Goal: Task Accomplishment & Management: Complete application form

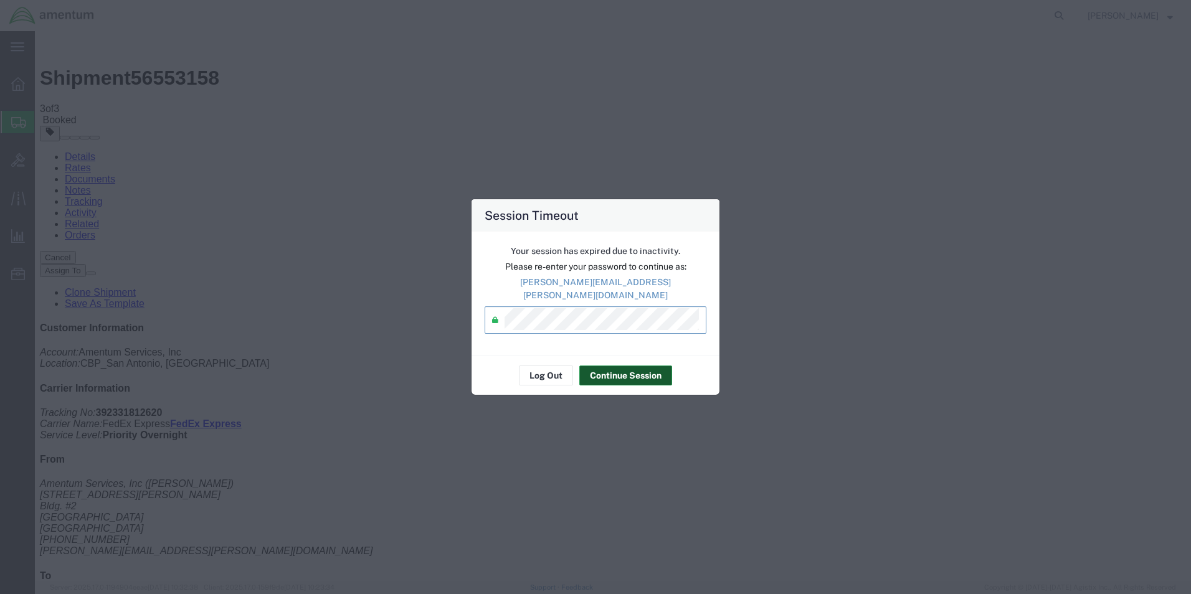
click at [635, 370] on button "Continue Session" at bounding box center [625, 376] width 93 height 20
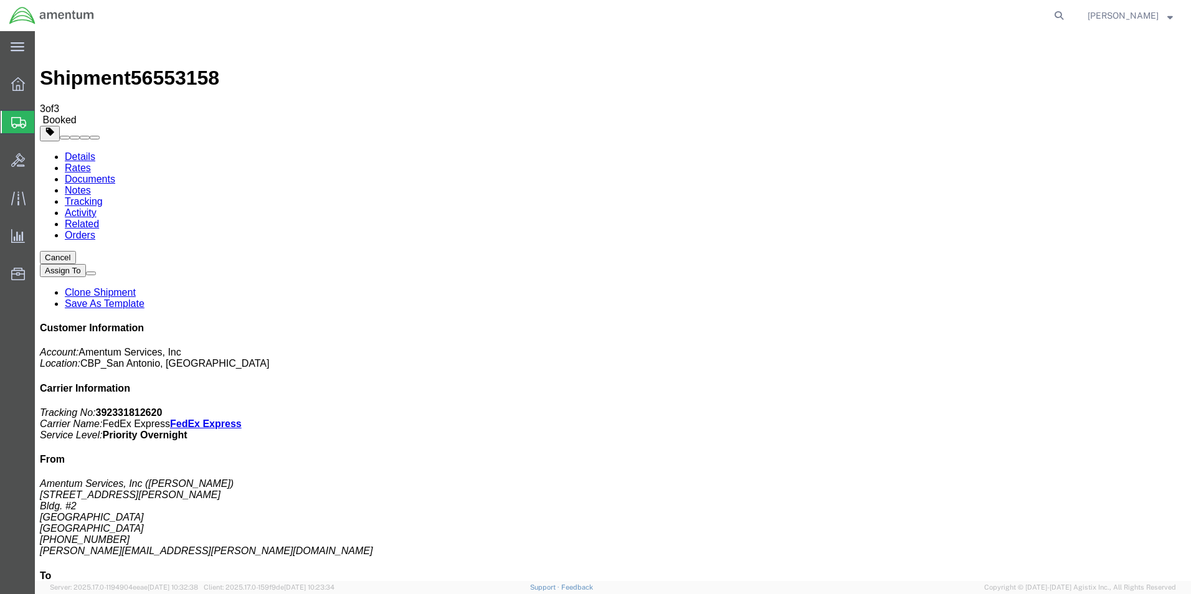
click at [0, 0] on span "Create Shipment" at bounding box center [0, 0] width 0 height 0
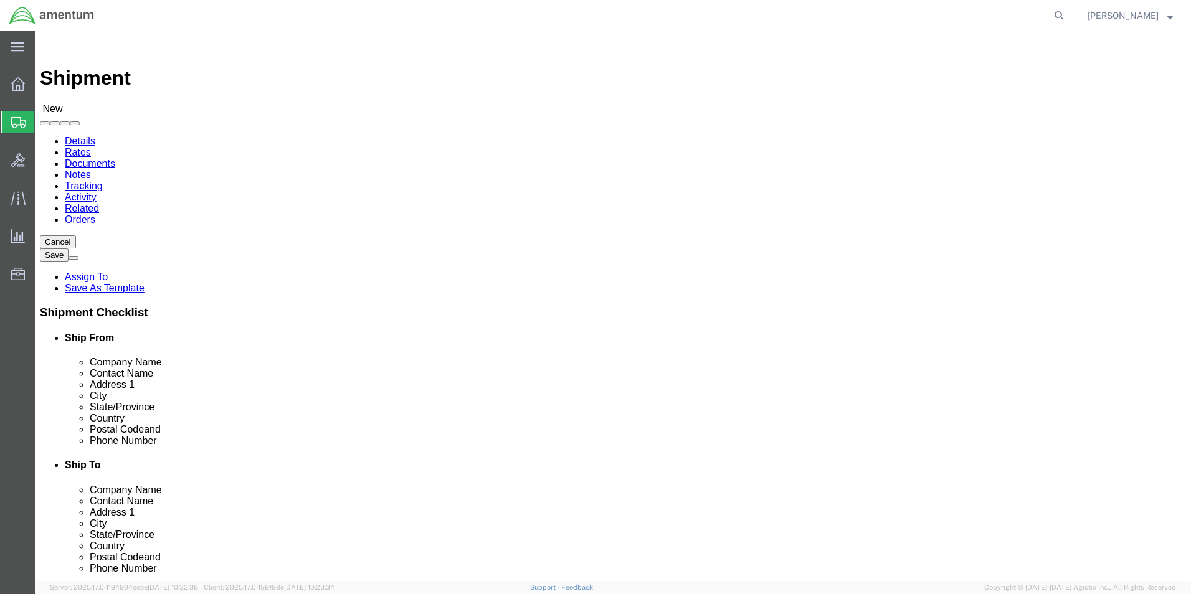
scroll to position [2488, 0]
select select "49920"
select select "MT"
click input "text"
drag, startPoint x: 729, startPoint y: 258, endPoint x: 609, endPoint y: 268, distance: 120.0
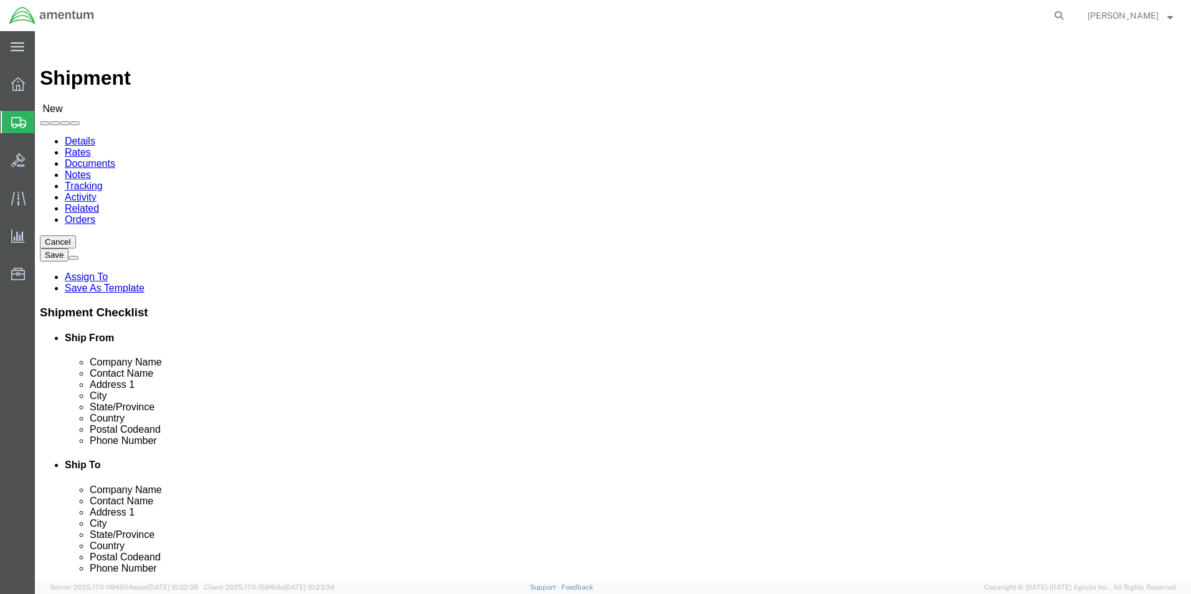
click div "Location [GEOGRAPHIC_DATA], [GEOGRAPHIC_DATA] Select My Profile Location [PHONE…"
type input "n"
type input "[PERSON_NAME]"
click label "Address 1"
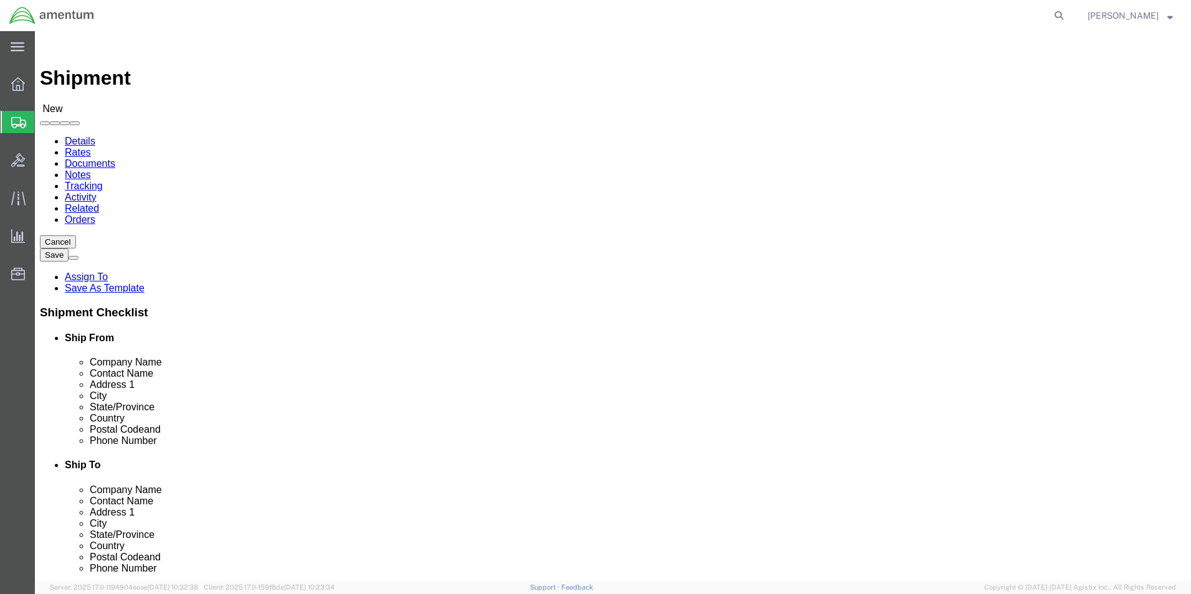
scroll to position [2678, 0]
select select "49945"
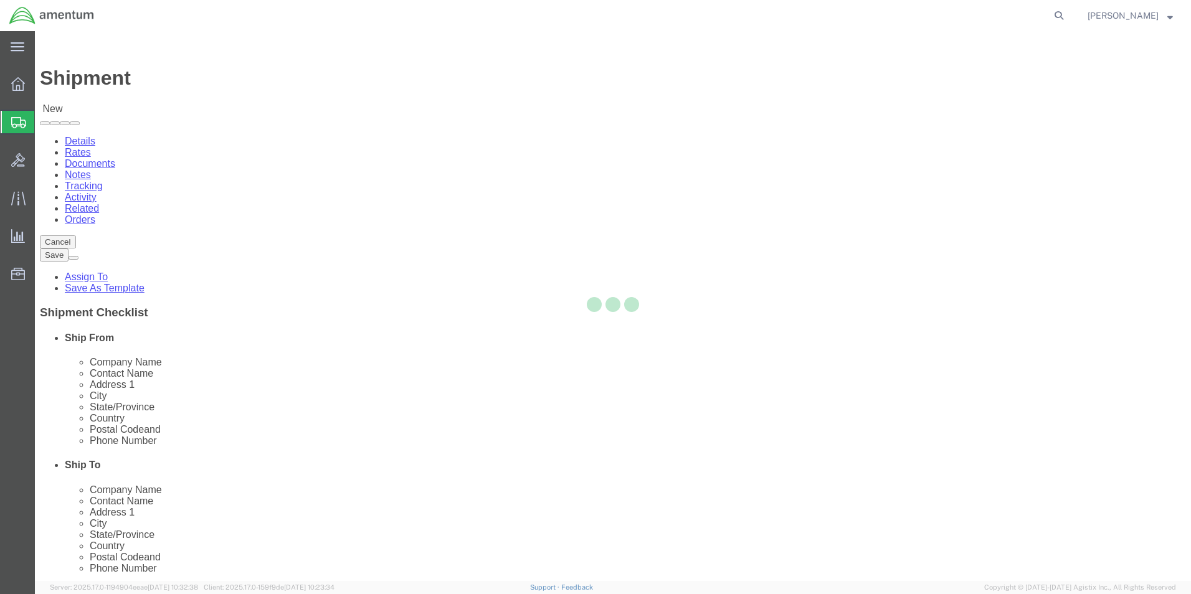
select select "[GEOGRAPHIC_DATA]"
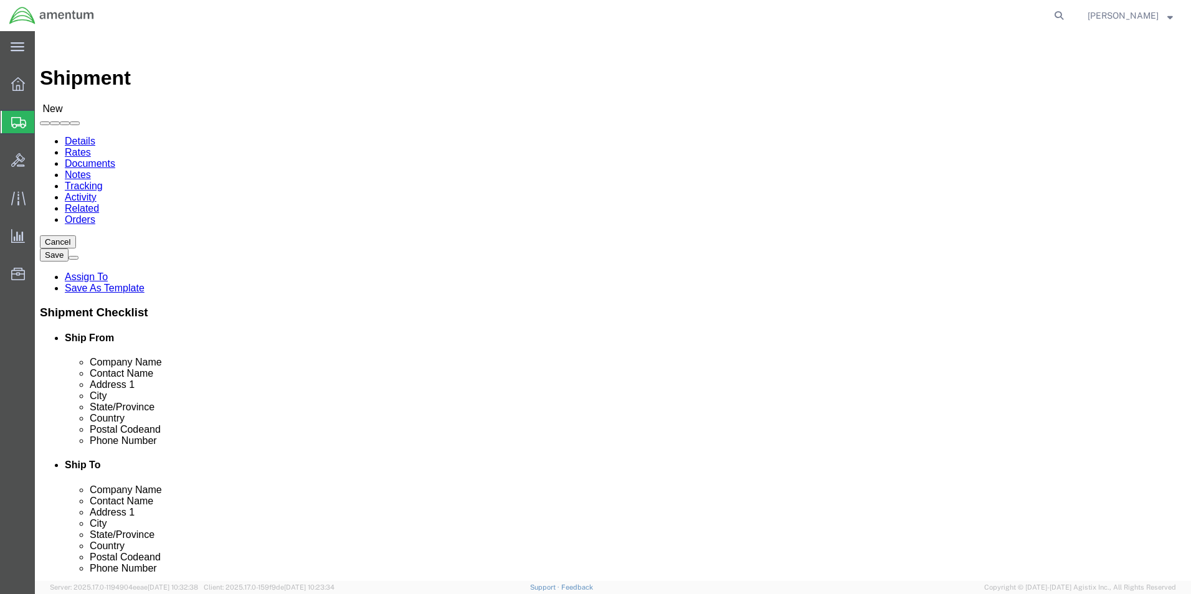
click input "text"
drag, startPoint x: 245, startPoint y: 259, endPoint x: 132, endPoint y: 238, distance: 114.6
click div "Location [GEOGRAPHIC_DATA], [GEOGRAPHIC_DATA] Select My Profile Location [PHONE…"
type input "[PERSON_NAME]"
click input "text"
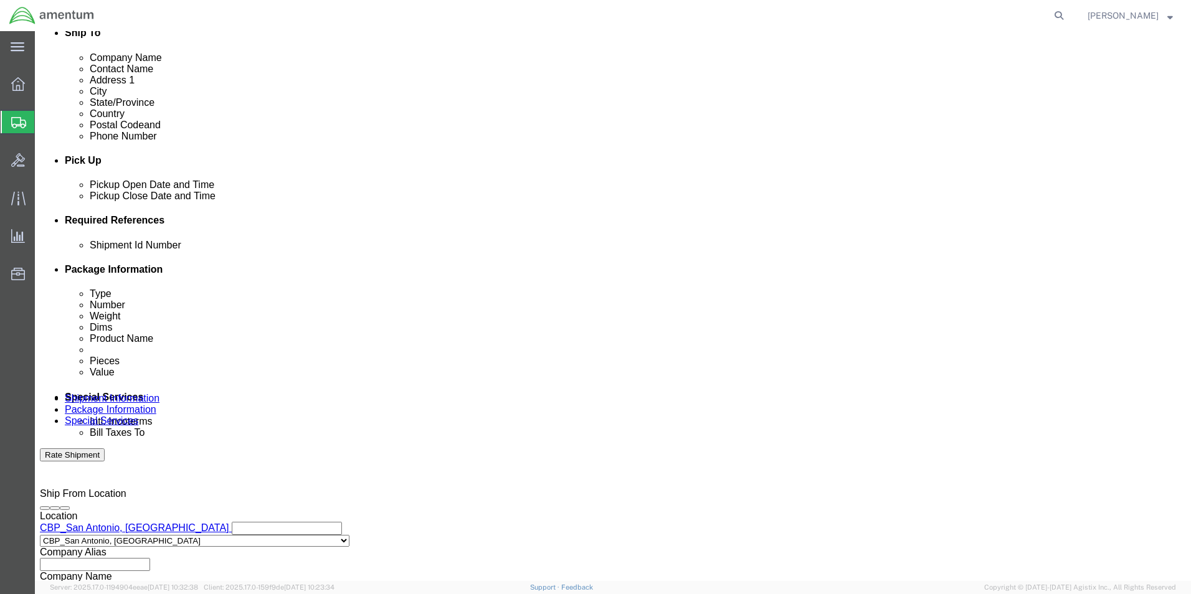
scroll to position [436, 0]
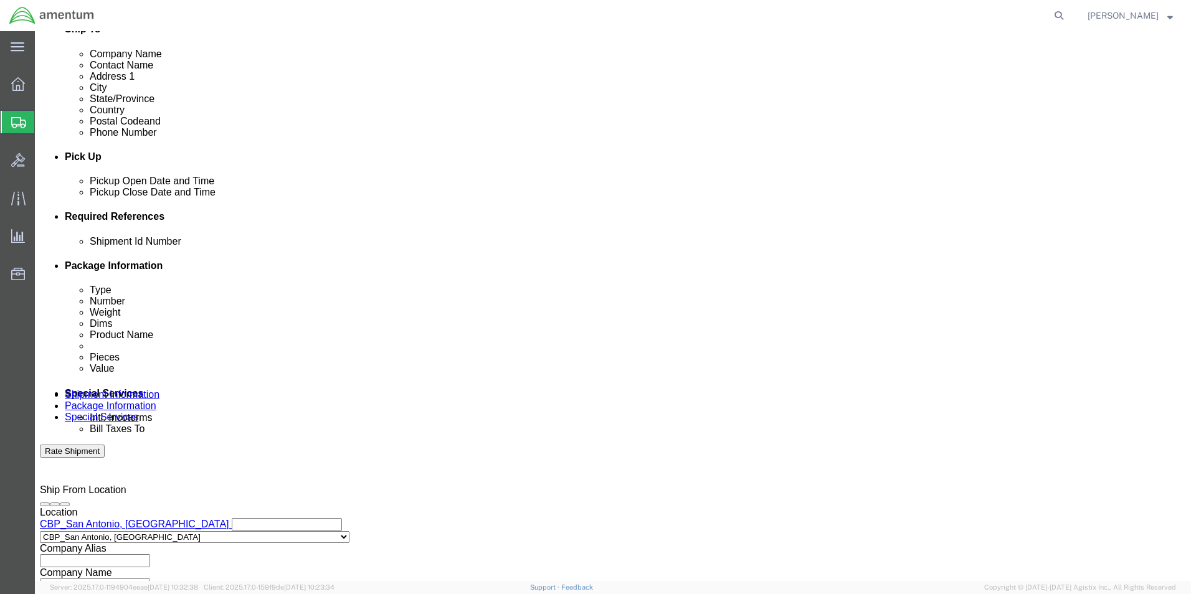
type input "[PERSON_NAME][EMAIL_ADDRESS][PERSON_NAME][DOMAIN_NAME]"
click input "text"
type input "y"
type input "T"
type input "YELLOW TAGS"
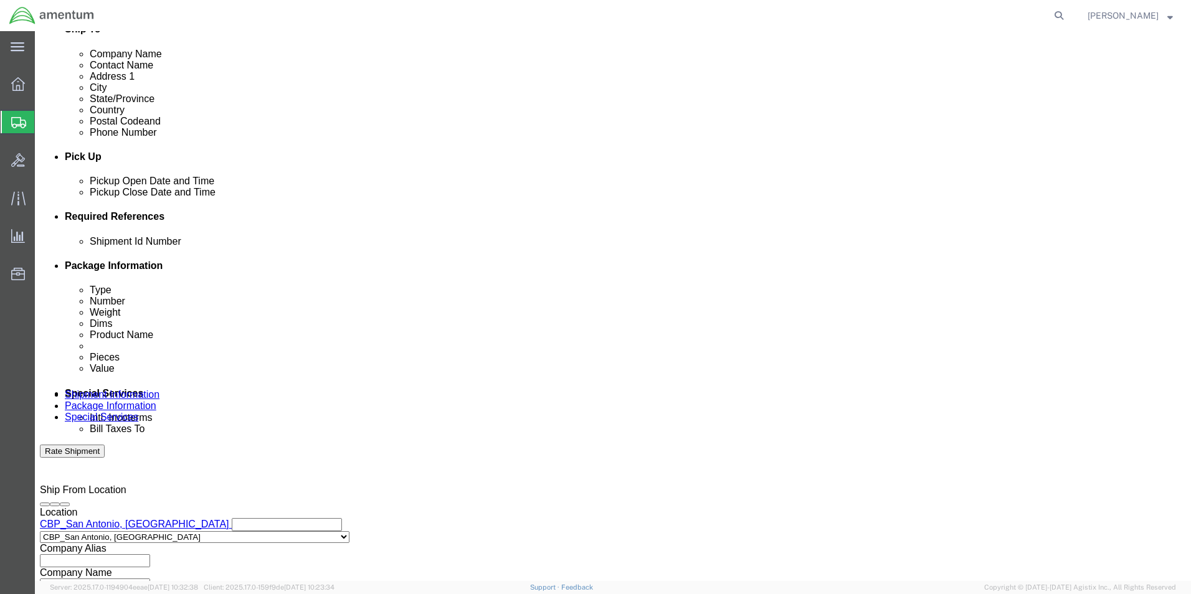
click button "Add reference"
click select "Select Account Type Activity ID Airline Appointment Number ASN Batch Request # …"
select select "CUSTREF"
click select "Select Account Type Activity ID Airline Appointment Number ASN Batch Request # …"
click input "text"
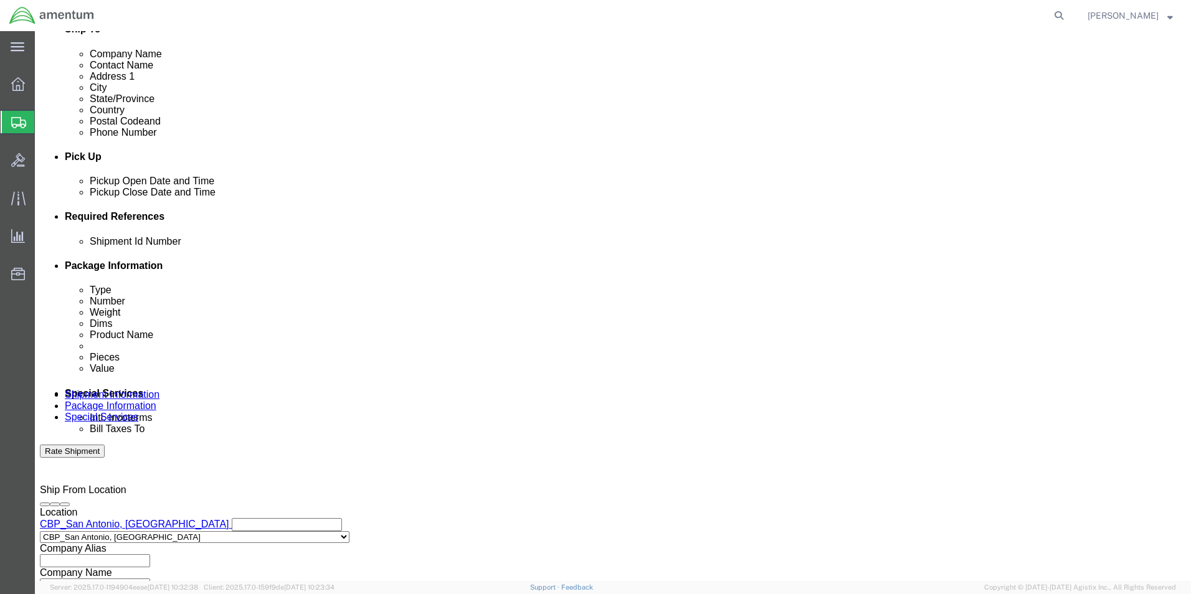
type input "YELLOW TAGS"
click button "Add reference"
click select "Select Account Type Activity ID Airline Appointment Number ASN Batch Request # …"
select select "DEPT"
click select "Select Account Type Activity ID Airline Appointment Number ASN Batch Request # …"
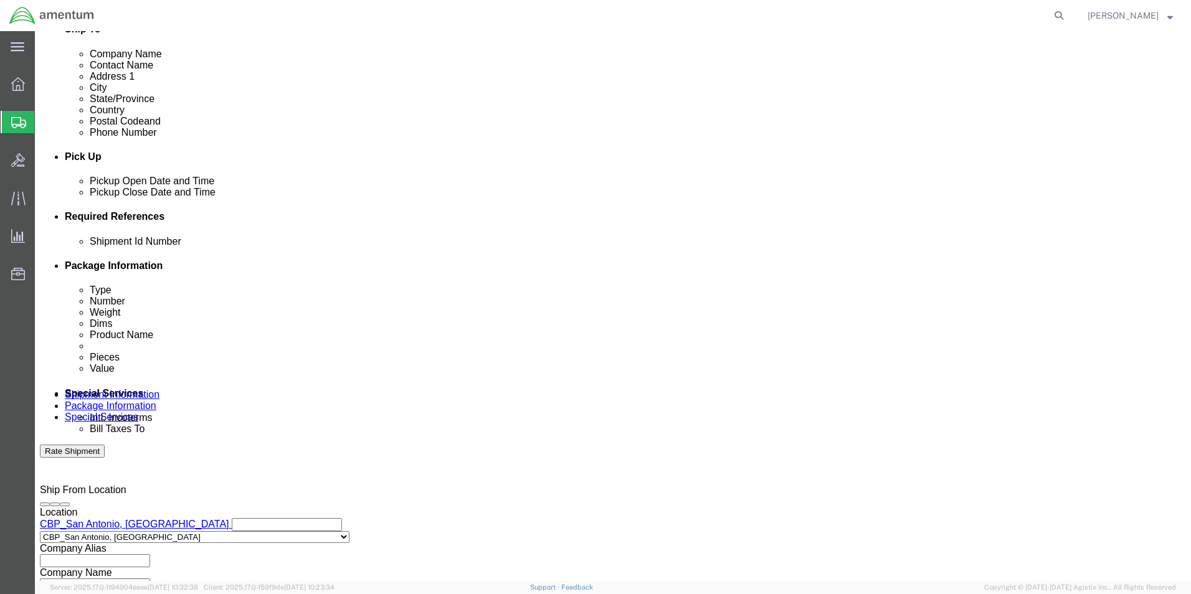
click input "text"
type input "CBP"
click button "Add reference"
click select "Select Account Type Activity ID Airline Appointment Number ASN Batch Request # …"
select select "PROJNUM"
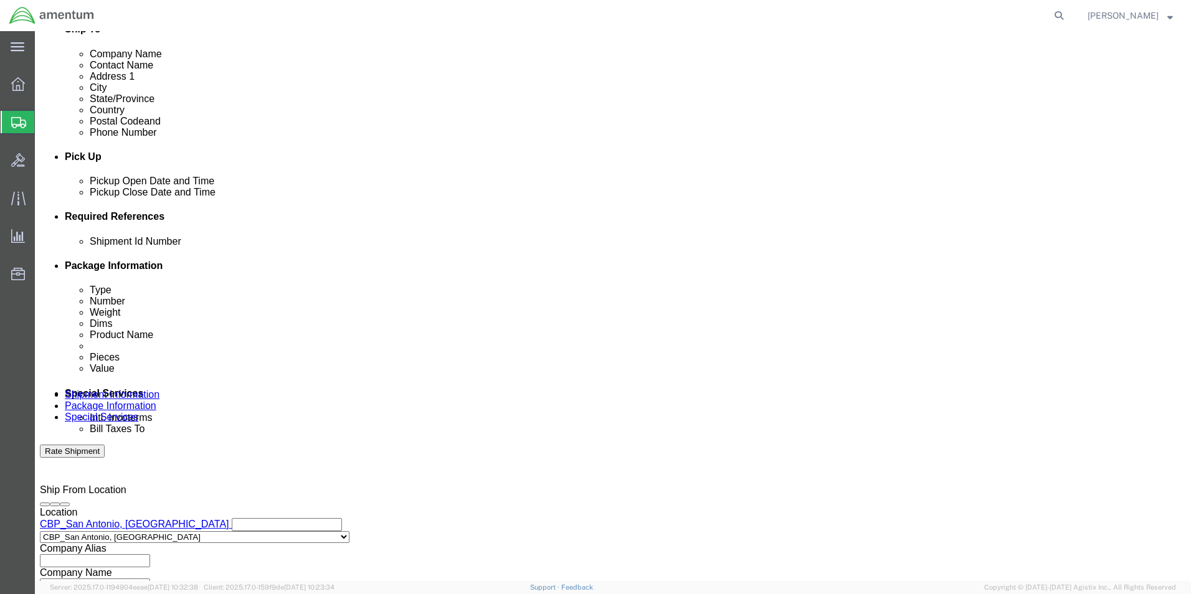
click select "Select Account Type Activity ID Airline Appointment Number ASN Batch Request # …"
click input "text"
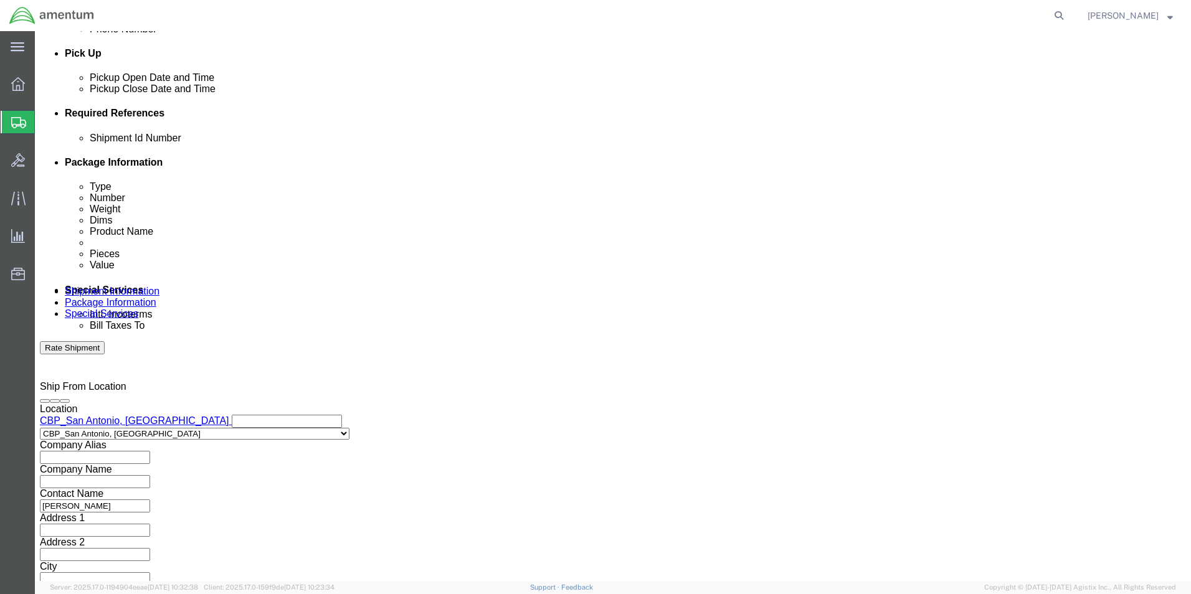
scroll to position [543, 0]
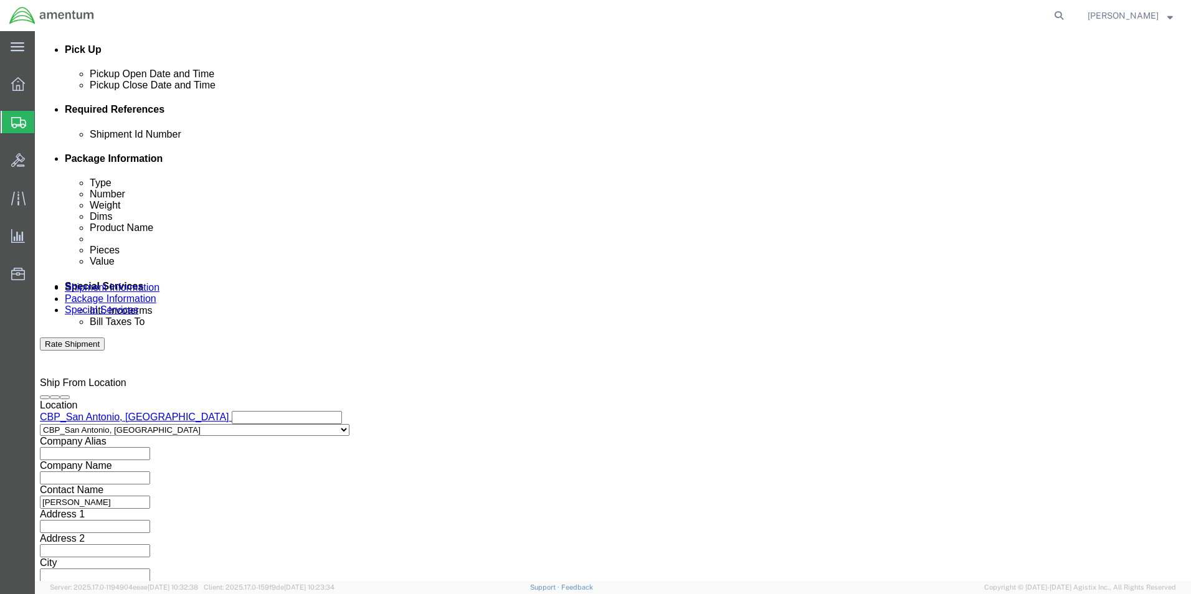
type input "6118.03.03.2219.000.WST.0000"
click select "Select Air Less than Truckload Multi-Leg Ocean Freight Rail Small Parcel Truckl…"
select select "SMAL"
click select "Select Air Less than Truckload Multi-Leg Ocean Freight Rail Small Parcel Truckl…"
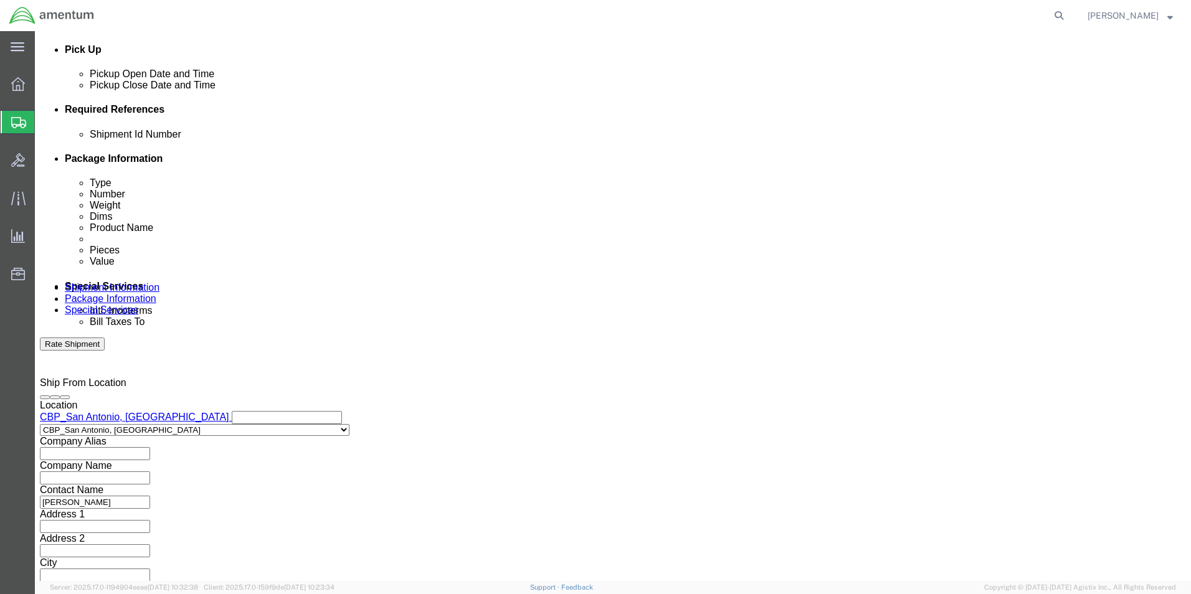
click button "Continue"
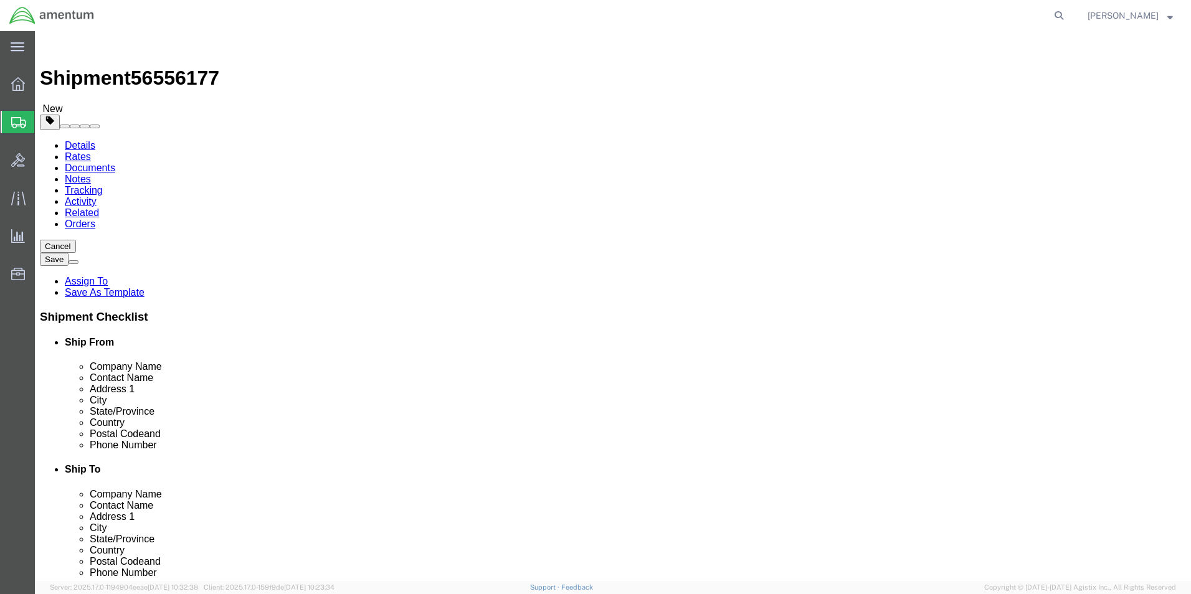
click select "Select Bale(s) Basket(s) Bolt(s) Bottle(s) Buckets Bulk Bundle(s) Can(s) Cardbo…"
select select "ENV"
click select "Select Bale(s) Basket(s) Bolt(s) Bottle(s) Buckets Bulk Bundle(s) Can(s) Cardbo…"
type input "9.50"
type input "12.50"
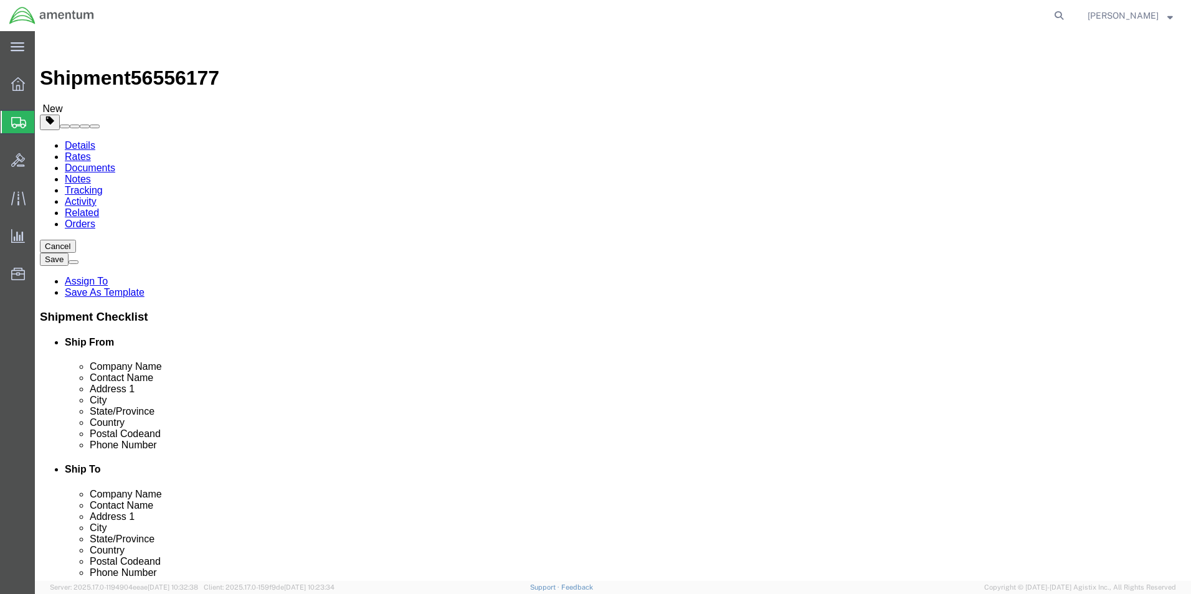
type input "0.25"
type input "1"
click span
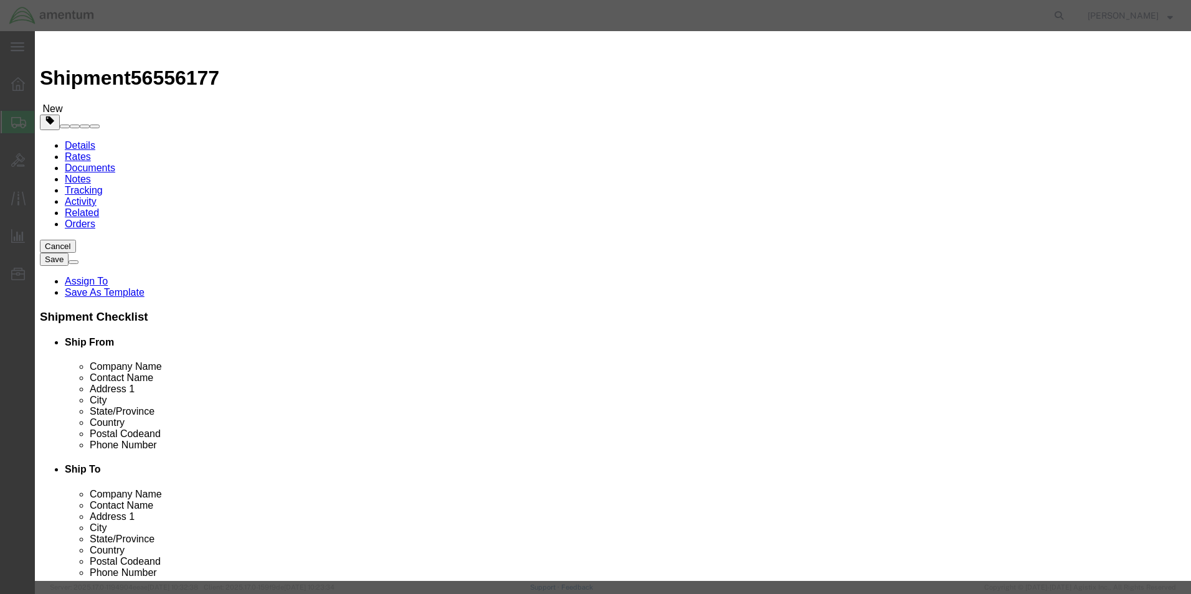
click input "text"
type input "YELLOW TAGS"
click input "0"
drag, startPoint x: 400, startPoint y: 121, endPoint x: 363, endPoint y: 121, distance: 37.4
click input "0"
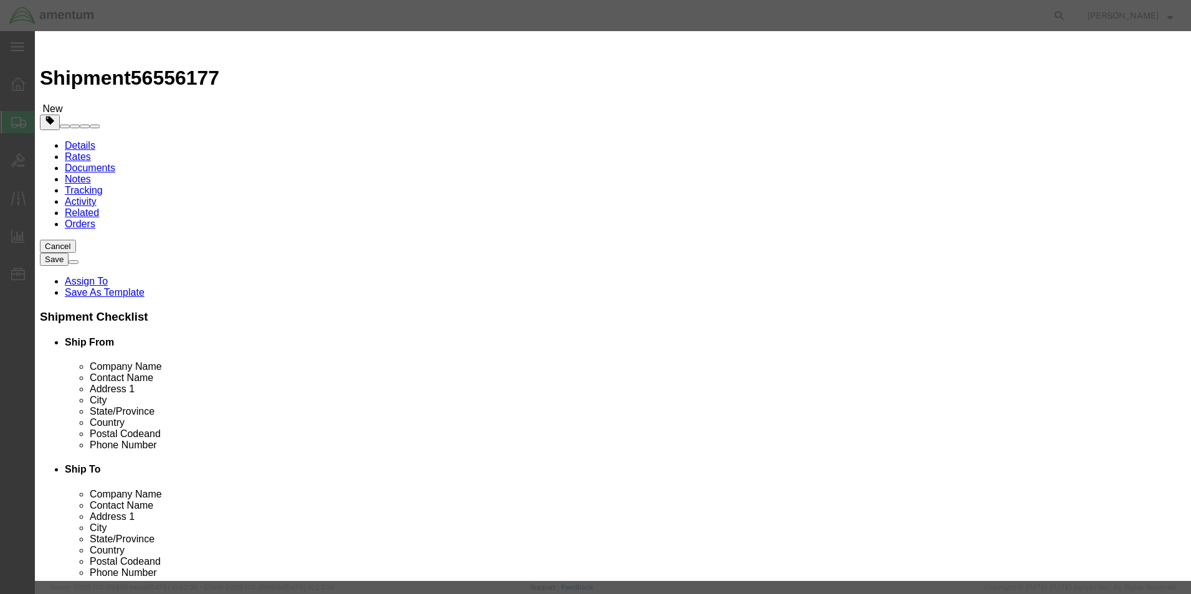
type input "2"
type input "5"
click button "Save & Close"
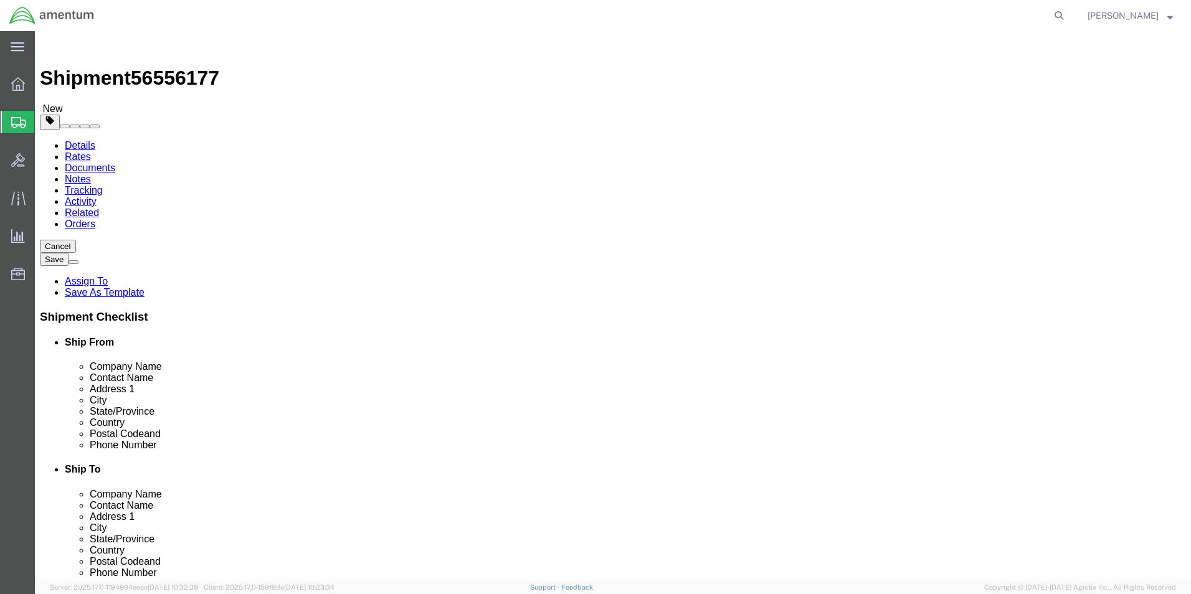
click button "Continue"
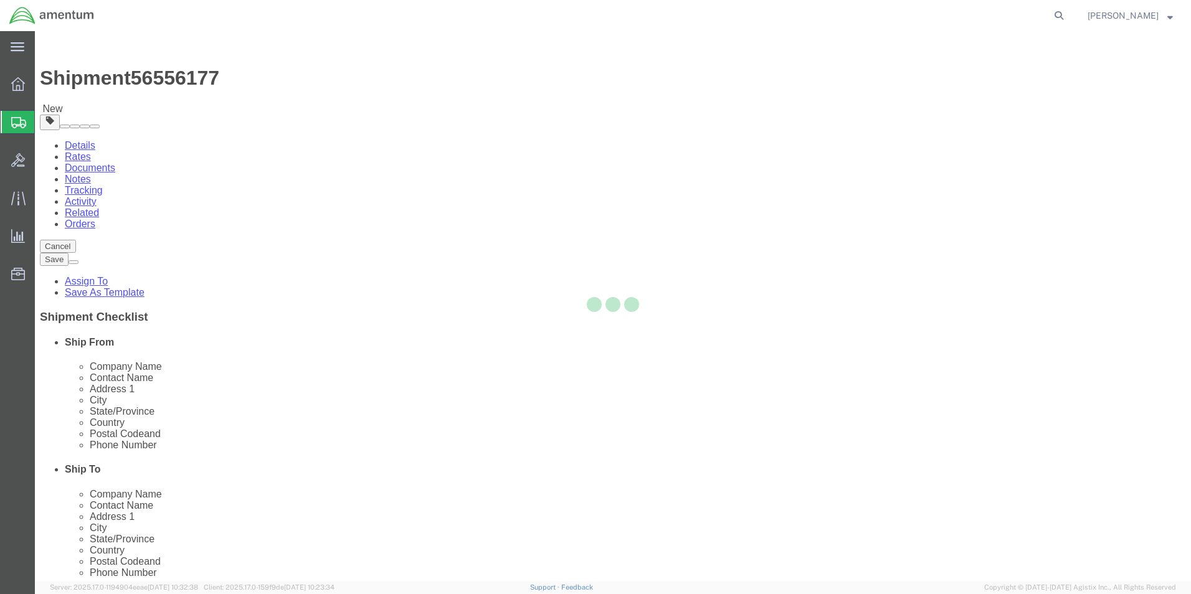
select select
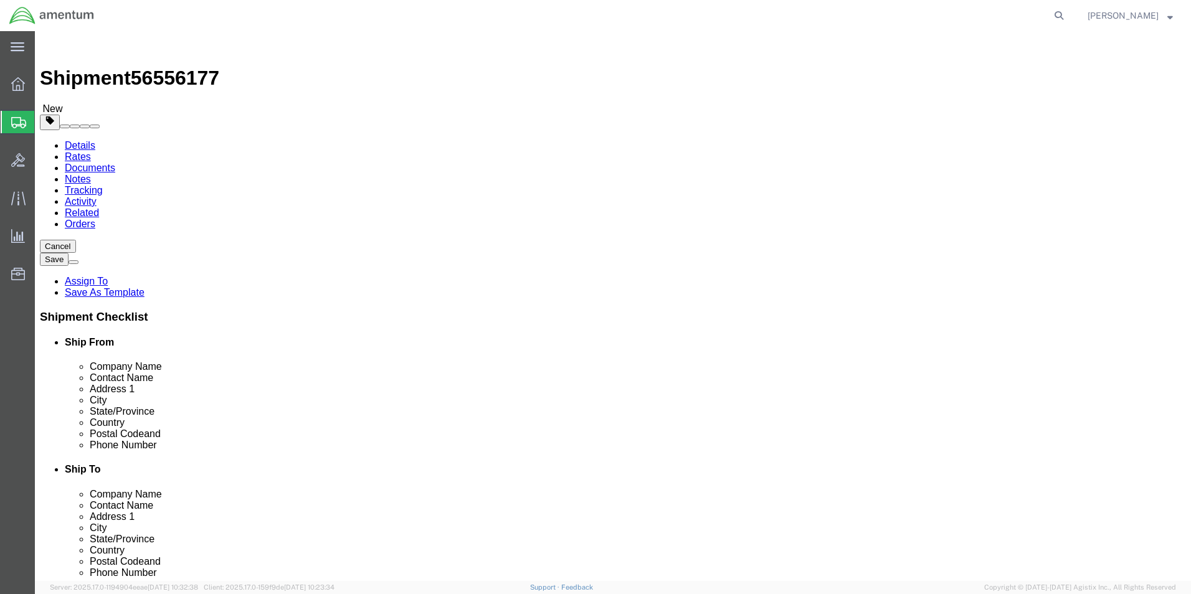
click button "Rate Shipment"
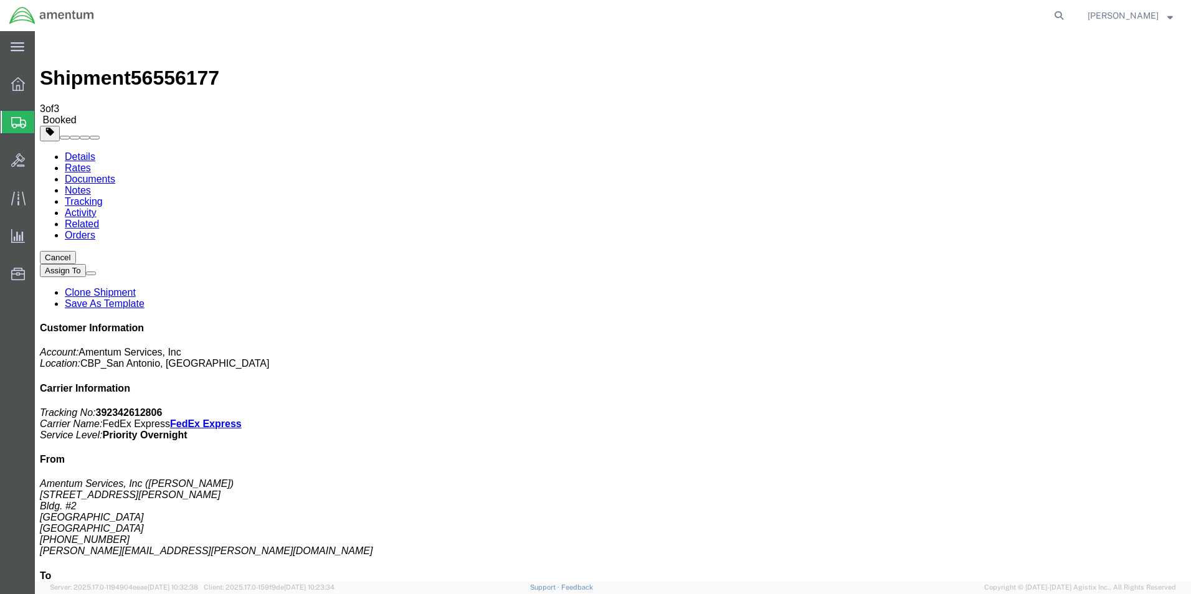
click at [1130, 9] on span "[PERSON_NAME]" at bounding box center [1122, 16] width 71 height 14
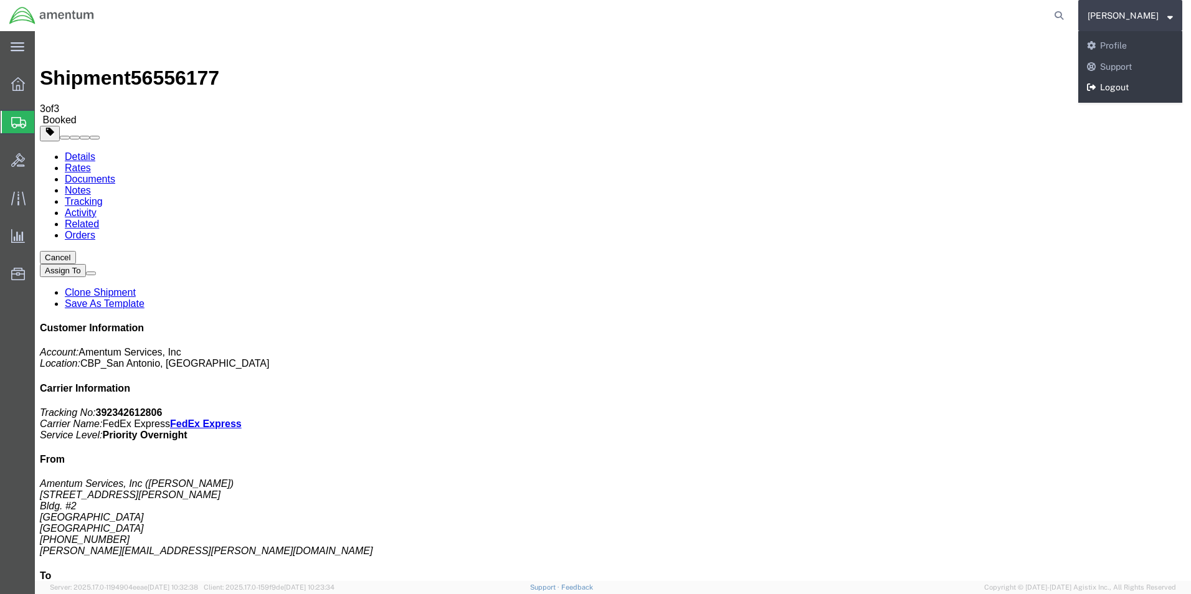
click at [1119, 90] on link "Logout" at bounding box center [1130, 87] width 104 height 21
